Goal: Information Seeking & Learning: Compare options

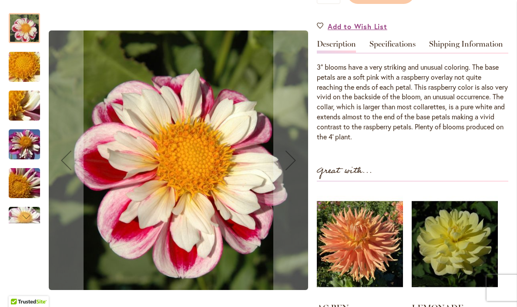
scroll to position [277, 0]
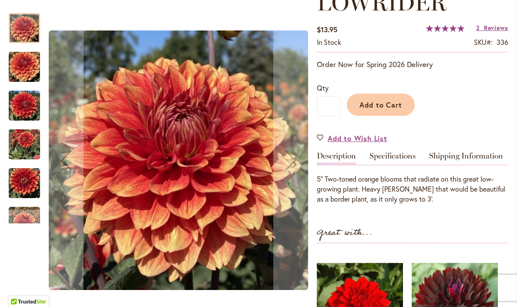
scroll to position [145, 0]
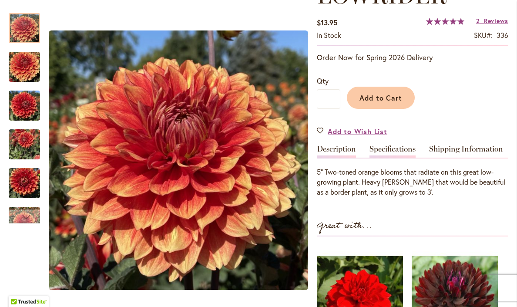
click at [391, 148] on link "Specifications" at bounding box center [393, 151] width 46 height 13
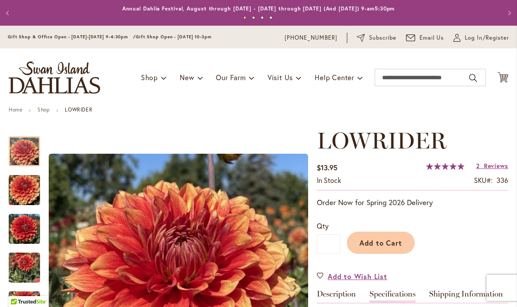
scroll to position [0, 0]
click at [414, 79] on input "Search" at bounding box center [430, 77] width 111 height 17
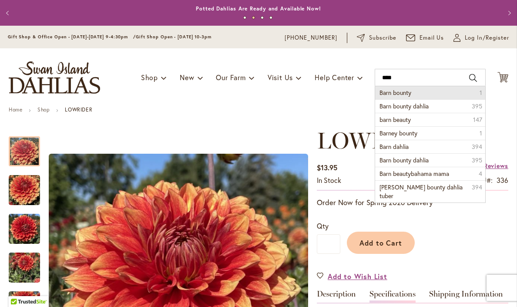
click at [422, 91] on li "Barn bounty 1" at bounding box center [430, 92] width 110 height 13
type input "**********"
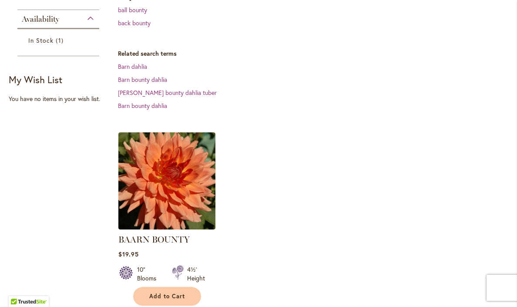
scroll to position [259, 0]
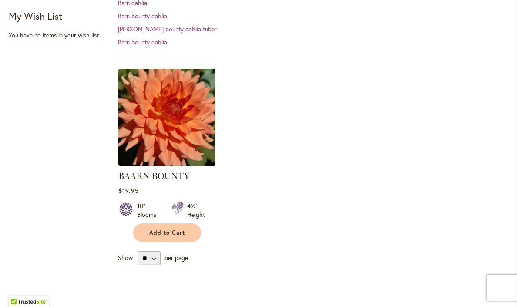
click at [178, 124] on img at bounding box center [167, 117] width 102 height 102
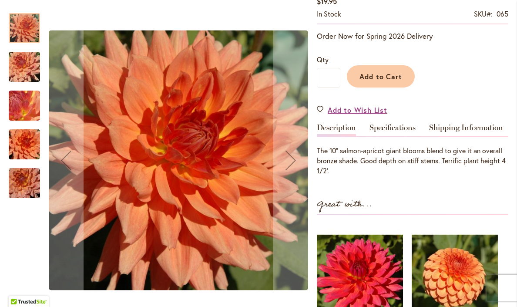
scroll to position [171, 0]
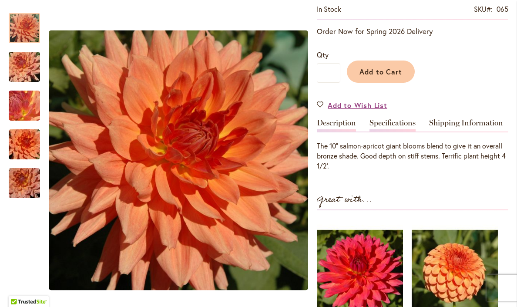
click at [389, 122] on link "Specifications" at bounding box center [393, 125] width 46 height 13
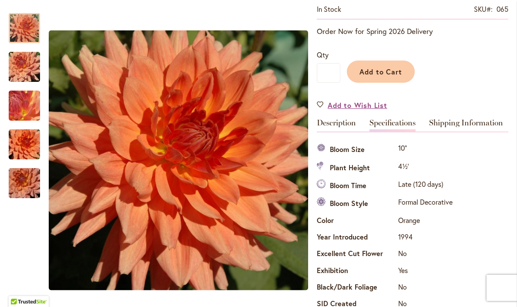
scroll to position [289, 0]
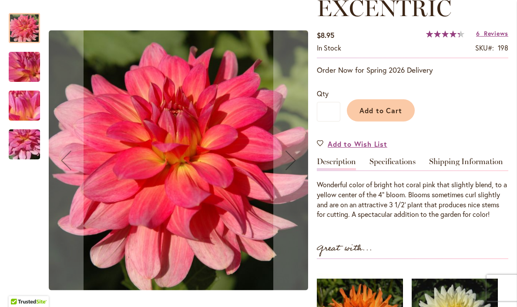
scroll to position [134, 0]
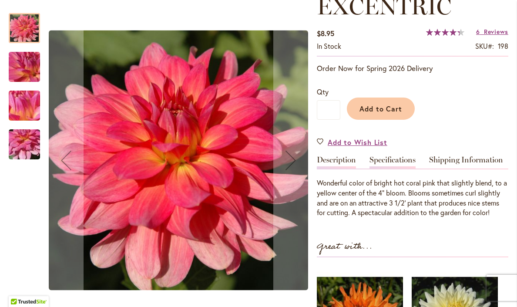
click at [395, 160] on link "Specifications" at bounding box center [393, 162] width 46 height 13
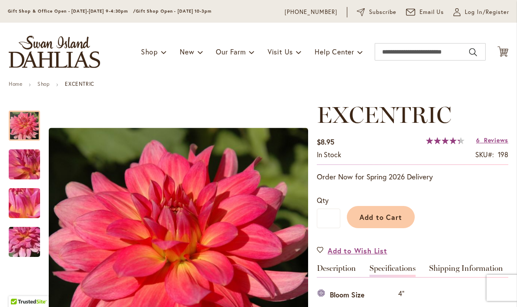
scroll to position [64, 0]
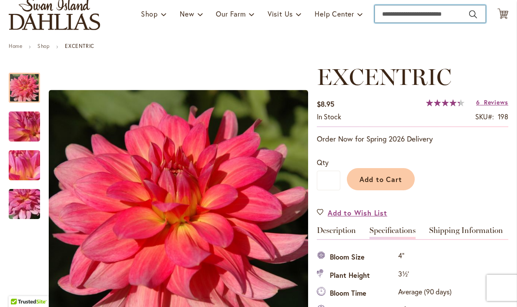
click at [408, 15] on input "Search" at bounding box center [430, 13] width 111 height 17
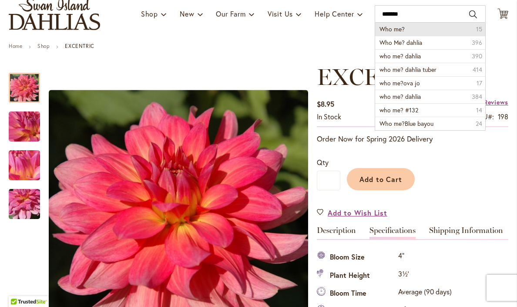
click at [395, 25] on span "Who me?" at bounding box center [392, 29] width 25 height 8
type input "*******"
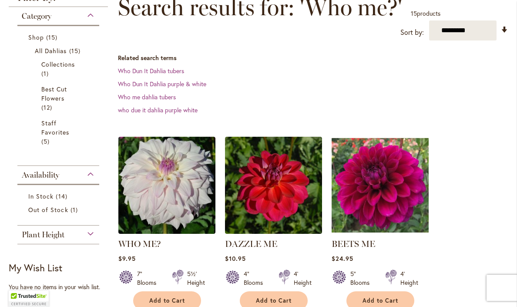
scroll to position [135, 0]
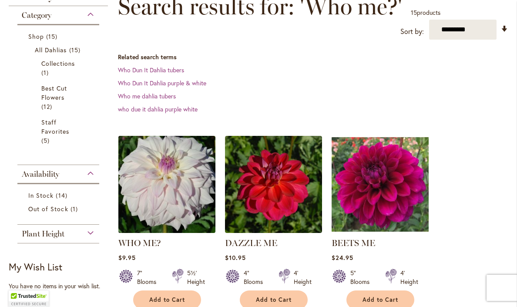
click at [175, 182] on img at bounding box center [167, 184] width 102 height 102
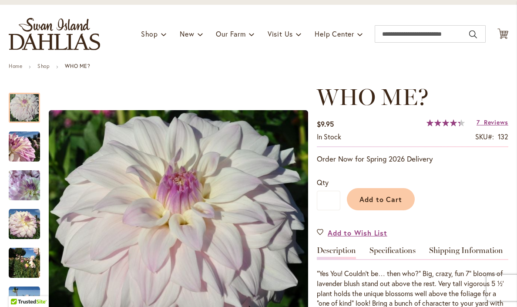
scroll to position [105, 0]
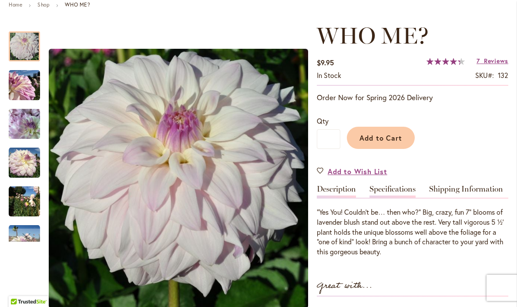
click at [400, 189] on link "Specifications" at bounding box center [393, 191] width 46 height 13
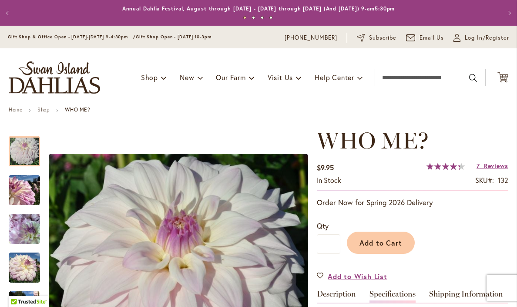
scroll to position [0, 0]
click at [405, 75] on input "Search" at bounding box center [430, 77] width 111 height 17
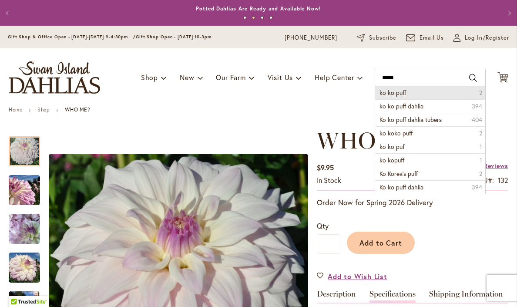
click at [401, 90] on span "ko ko puff" at bounding box center [393, 92] width 27 height 8
type input "**********"
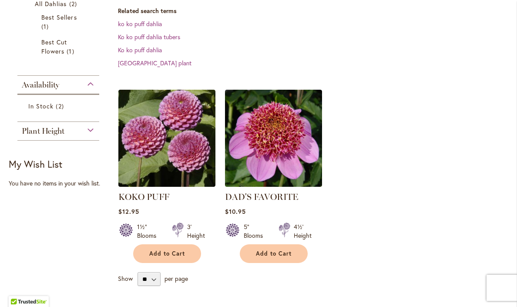
scroll to position [182, 0]
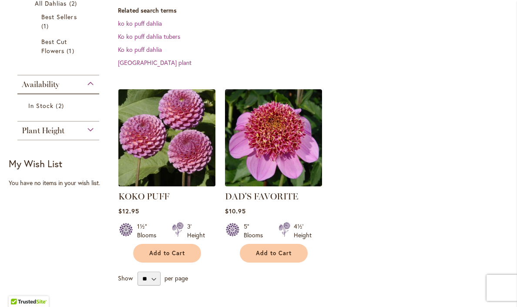
click at [188, 139] on img at bounding box center [167, 138] width 102 height 102
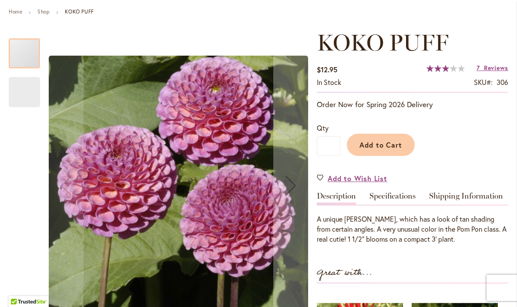
scroll to position [151, 0]
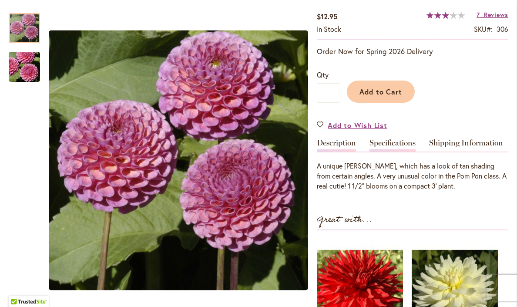
click at [390, 143] on link "Specifications" at bounding box center [393, 145] width 46 height 13
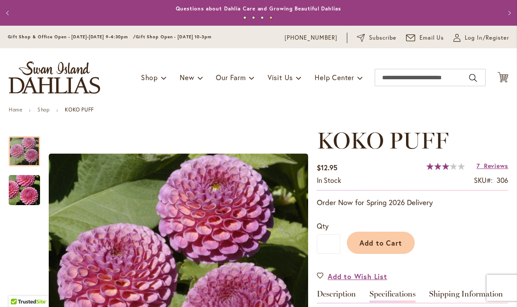
scroll to position [0, 0]
click at [399, 75] on input "Search" at bounding box center [430, 77] width 111 height 17
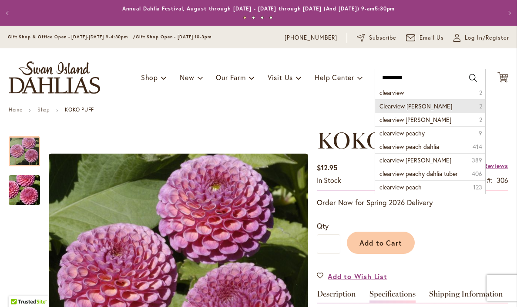
click at [395, 104] on span "Clearview Jonas" at bounding box center [416, 106] width 73 height 8
type input "**********"
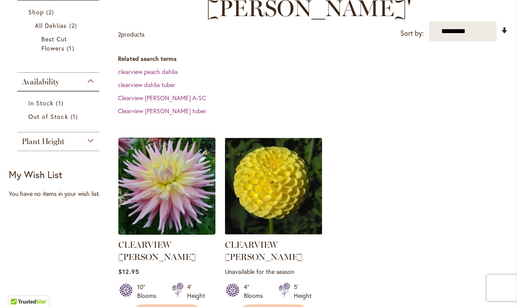
scroll to position [210, 0]
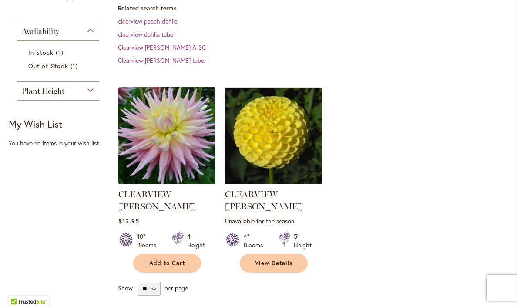
click at [166, 120] on img at bounding box center [167, 136] width 102 height 102
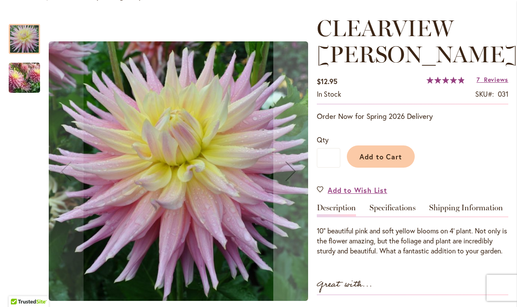
scroll to position [132, 0]
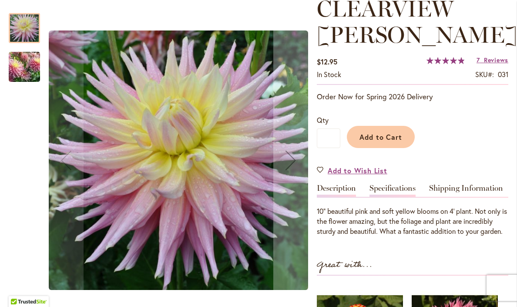
click at [391, 186] on link "Specifications" at bounding box center [393, 190] width 46 height 13
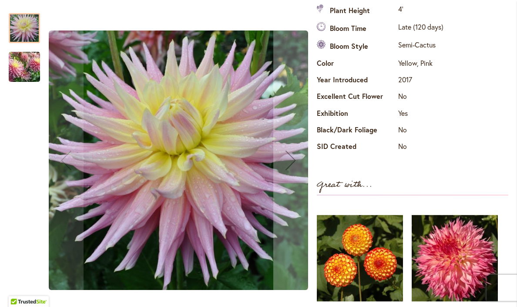
scroll to position [355, 0]
